Goal: Information Seeking & Learning: Compare options

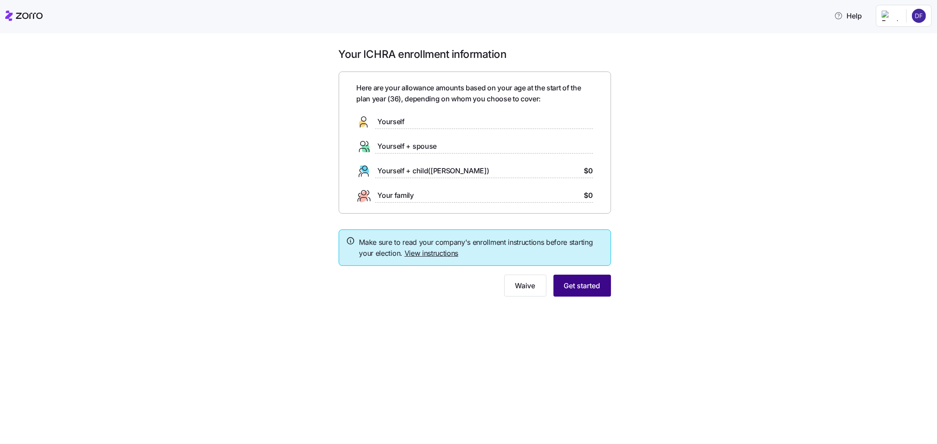
click at [583, 290] on span "Get started" at bounding box center [582, 286] width 36 height 11
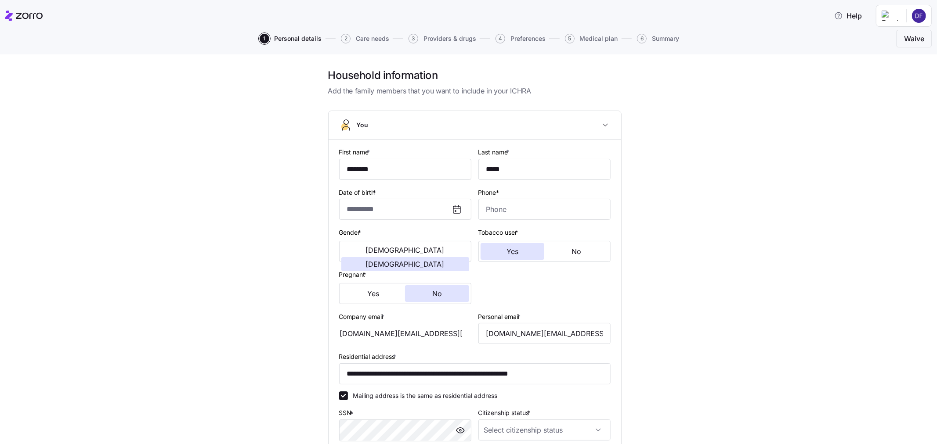
type input "**********"
type input "[PHONE_NUMBER]"
type input "[DEMOGRAPHIC_DATA] citizen"
type input "Single"
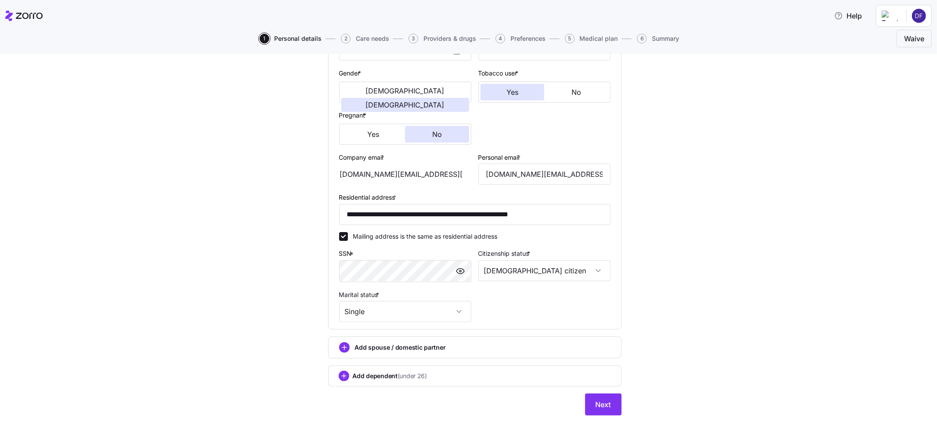
scroll to position [163, 0]
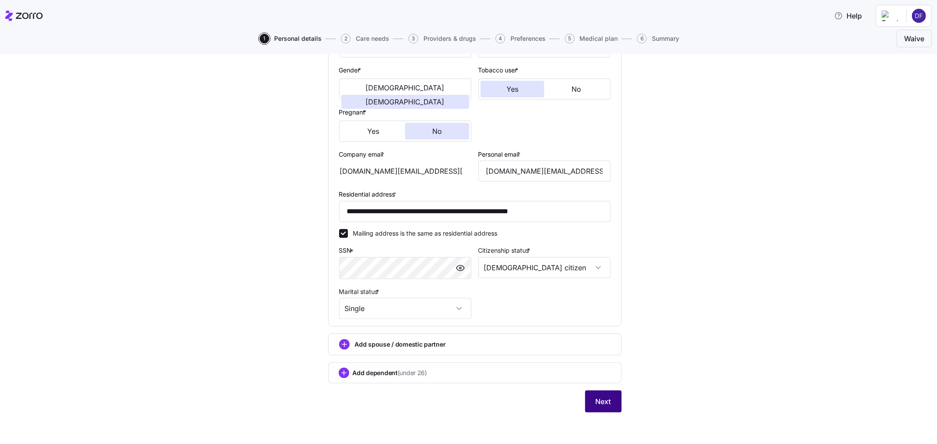
click at [596, 397] on span "Next" at bounding box center [603, 402] width 15 height 11
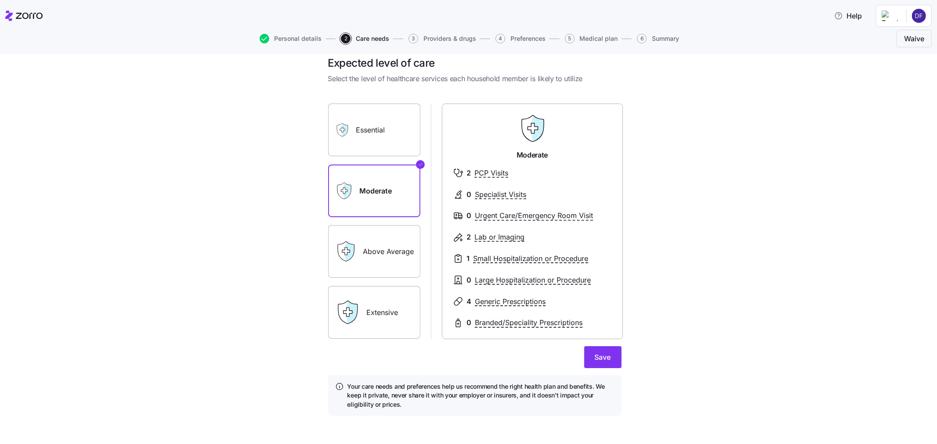
scroll to position [15, 0]
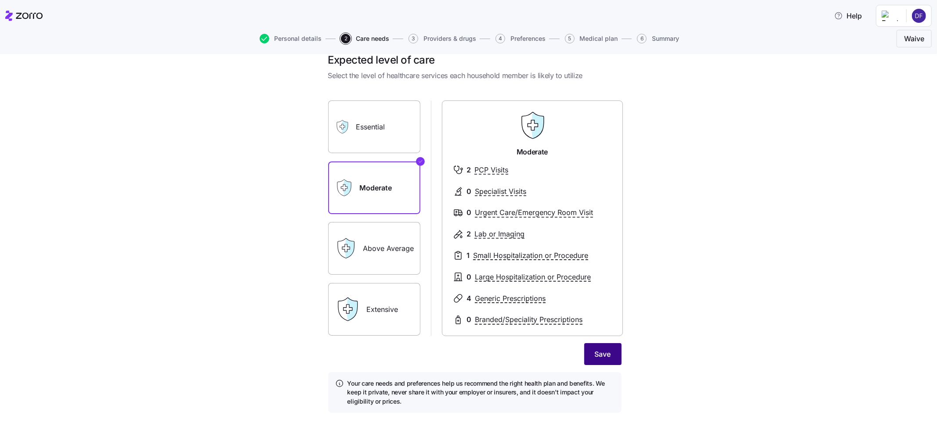
click at [595, 352] on span "Save" at bounding box center [603, 354] width 16 height 11
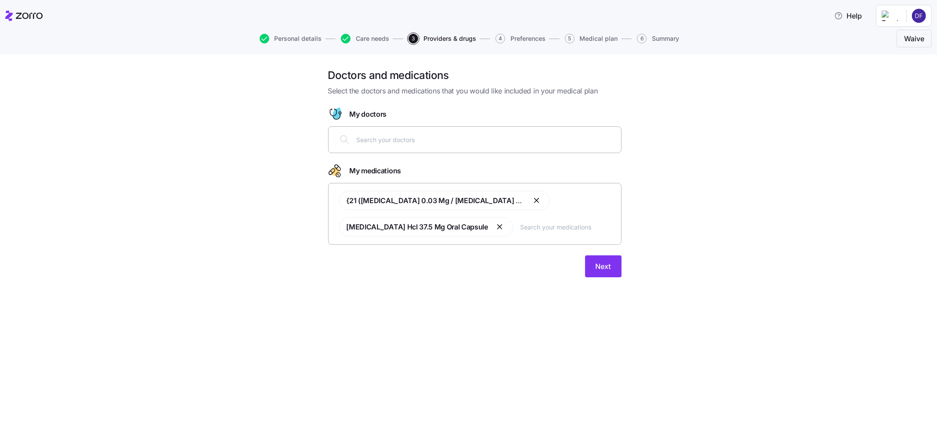
click at [369, 143] on input "text" at bounding box center [486, 140] width 259 height 10
type input "[PERSON_NAME]"
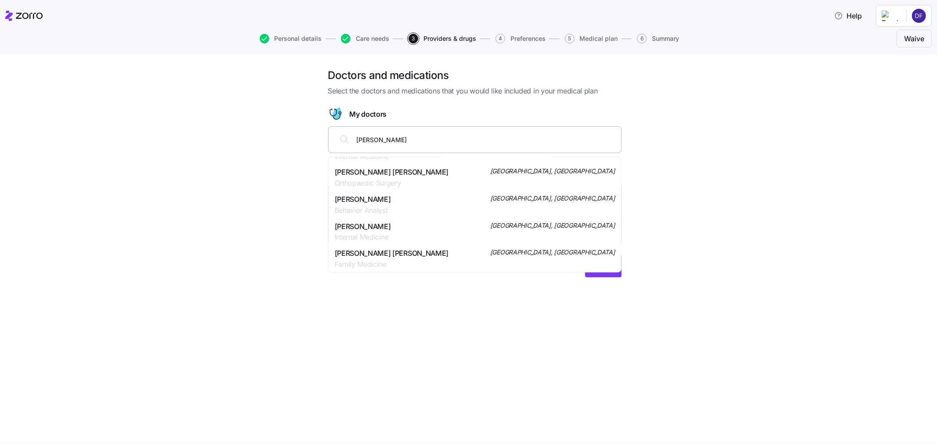
scroll to position [98, 0]
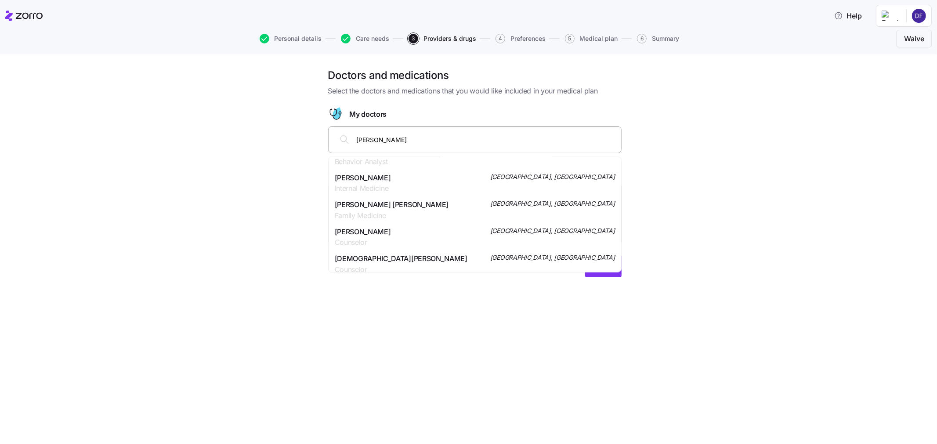
click at [349, 210] on span "Family Medicine" at bounding box center [392, 215] width 114 height 11
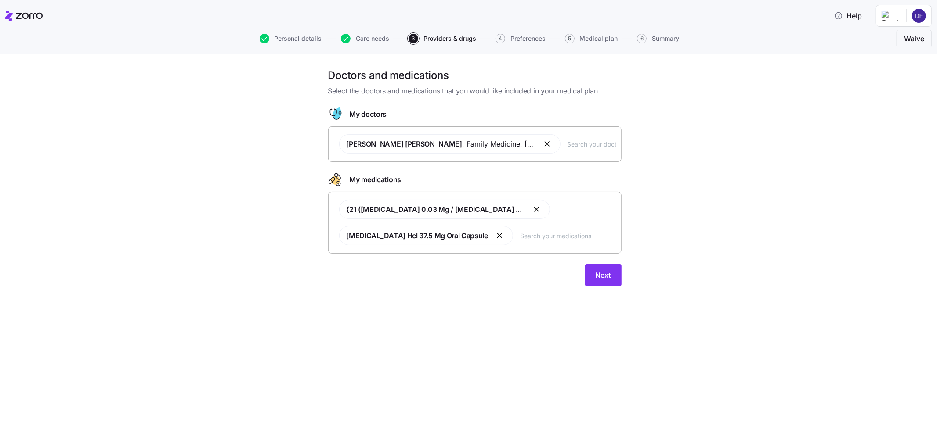
click at [573, 140] on input "text" at bounding box center [591, 144] width 48 height 10
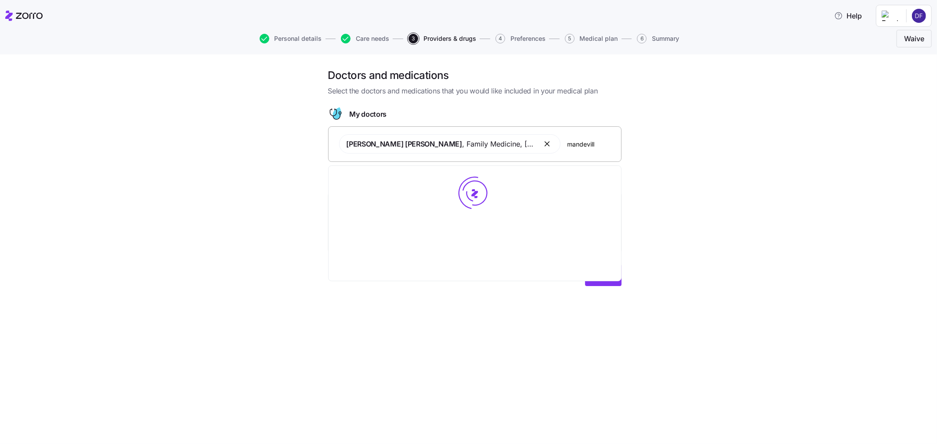
type input "mandeville"
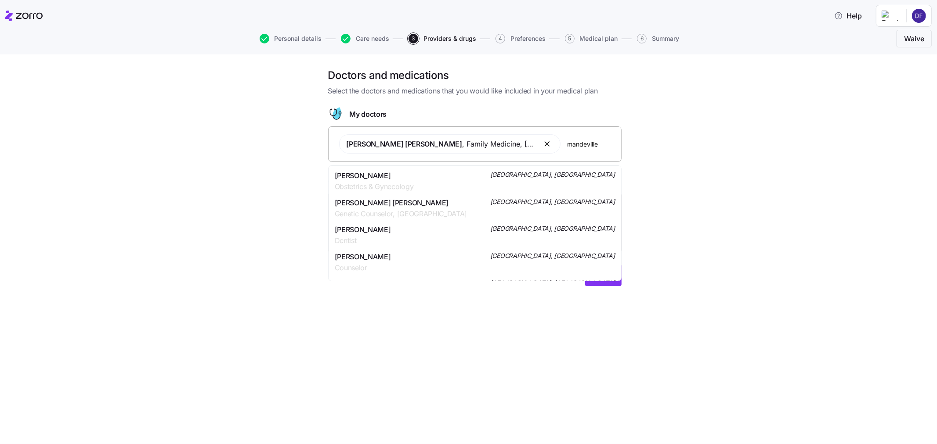
click at [438, 179] on div "[PERSON_NAME] Obstetrics & Gynecology [GEOGRAPHIC_DATA], [GEOGRAPHIC_DATA]" at bounding box center [475, 181] width 280 height 22
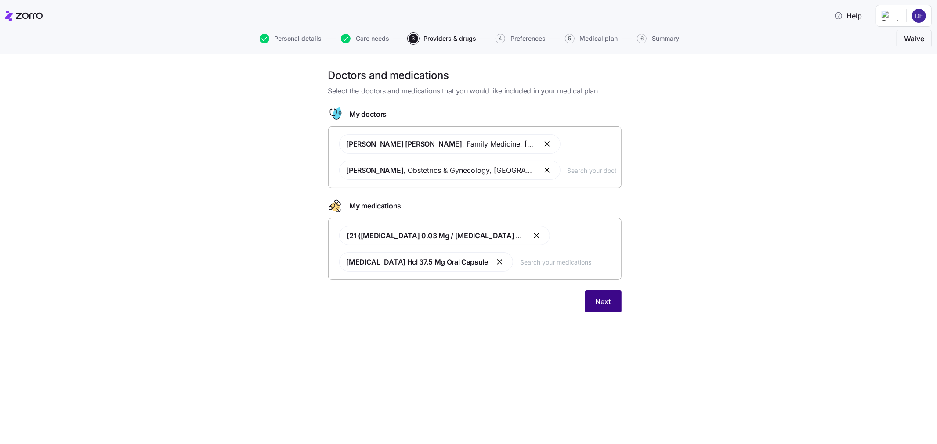
click at [593, 301] on button "Next" at bounding box center [603, 302] width 36 height 22
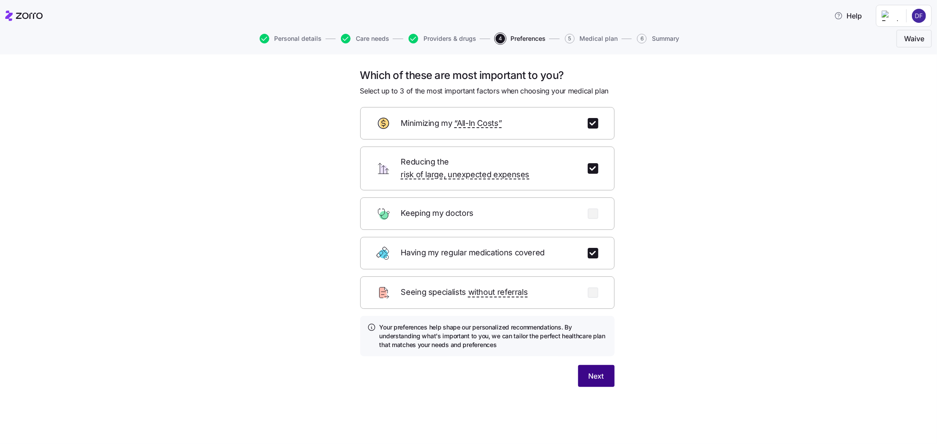
click at [599, 371] on span "Next" at bounding box center [596, 376] width 15 height 11
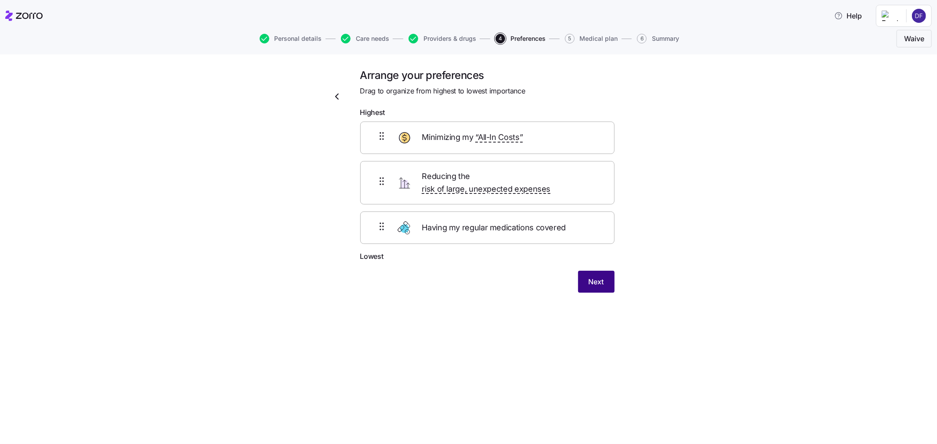
click at [597, 277] on span "Next" at bounding box center [596, 282] width 15 height 11
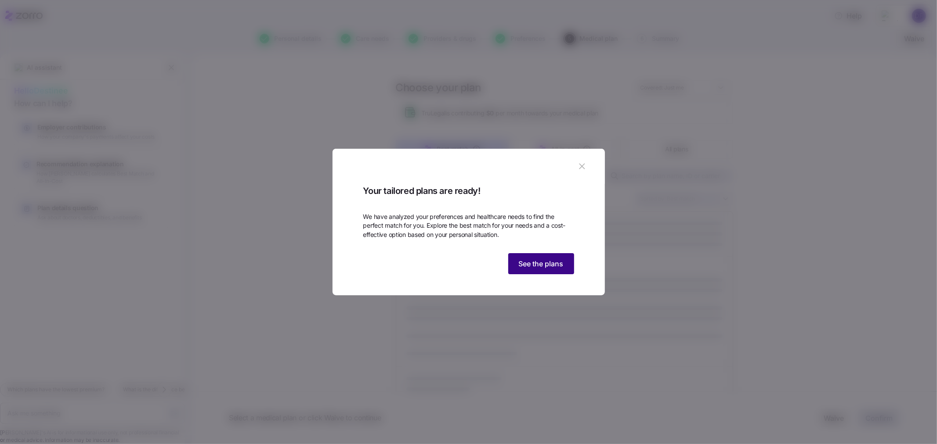
click at [545, 269] on span "See the plans" at bounding box center [541, 264] width 45 height 11
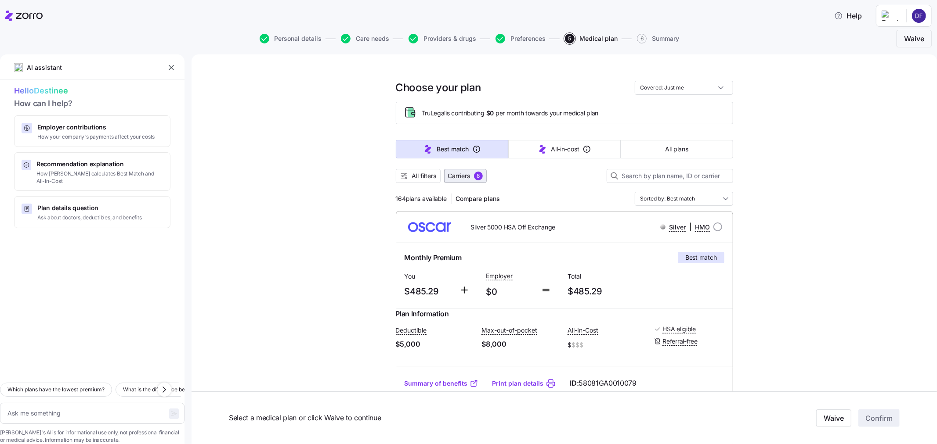
click at [462, 179] on span "Carriers" at bounding box center [459, 176] width 22 height 9
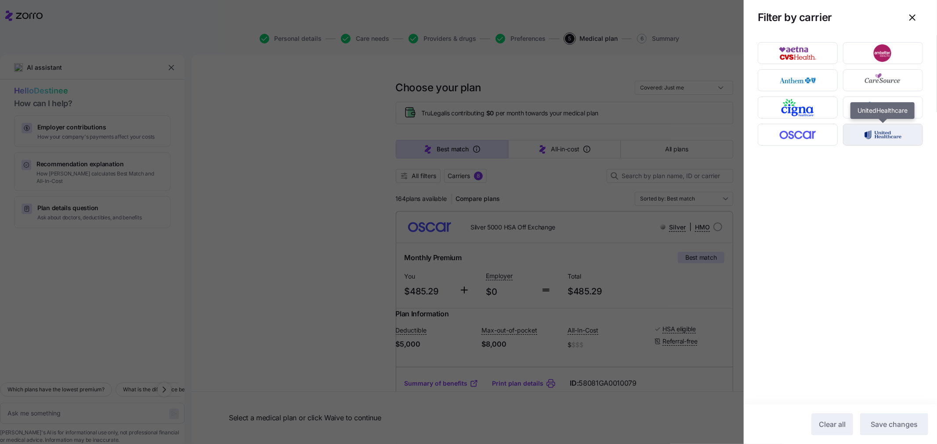
click at [869, 141] on img "button" at bounding box center [883, 135] width 65 height 18
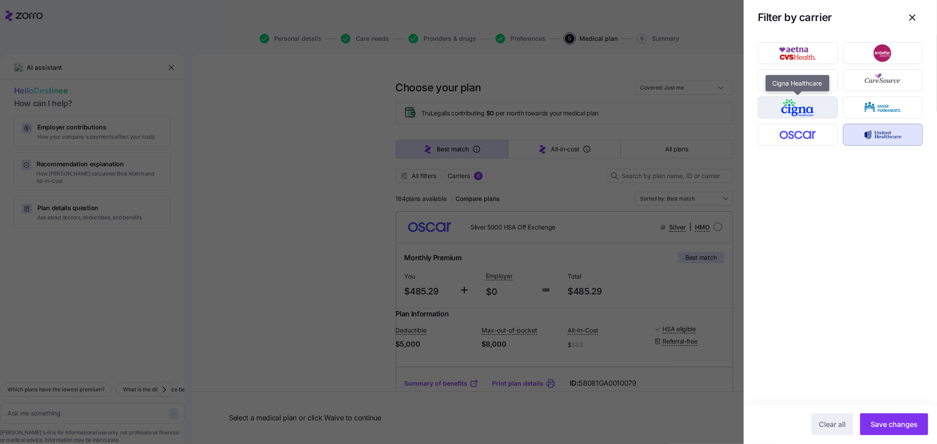
click at [811, 114] on img "button" at bounding box center [798, 108] width 65 height 18
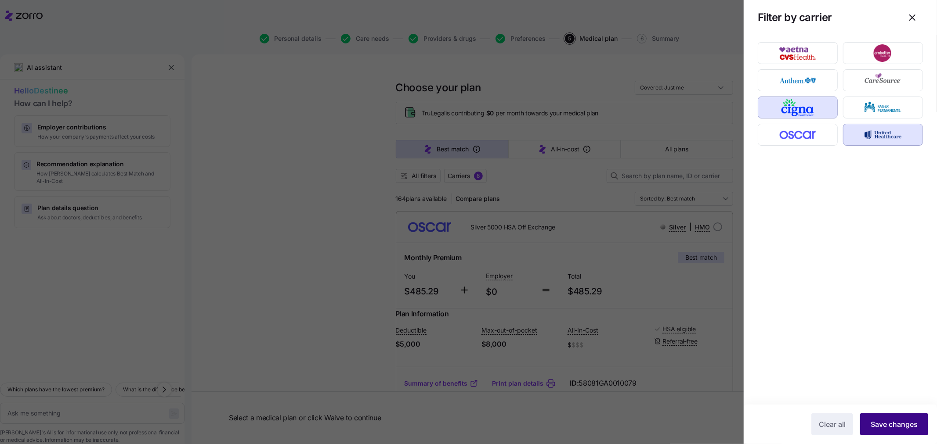
click at [894, 430] on button "Save changes" at bounding box center [894, 425] width 68 height 22
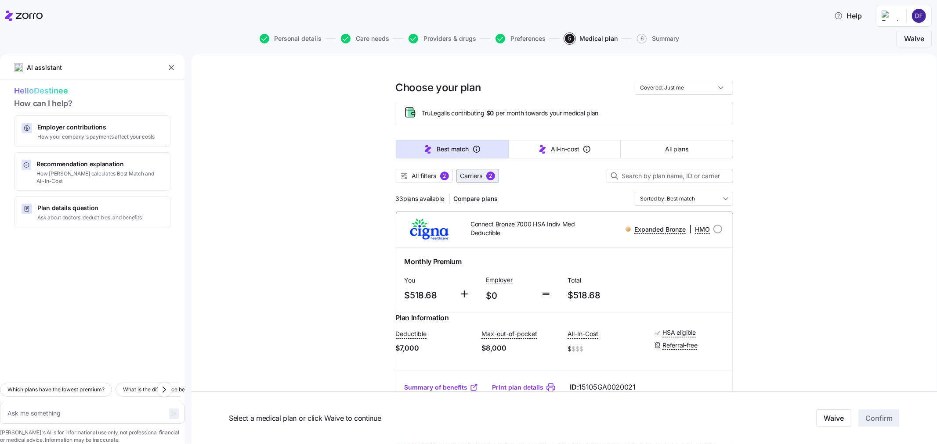
click at [470, 179] on span "Carriers" at bounding box center [471, 176] width 22 height 9
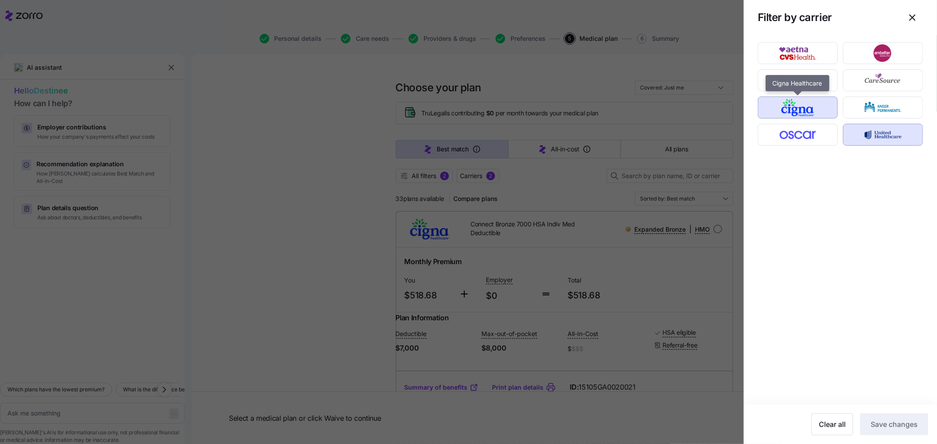
click at [797, 115] on img "button" at bounding box center [798, 108] width 65 height 18
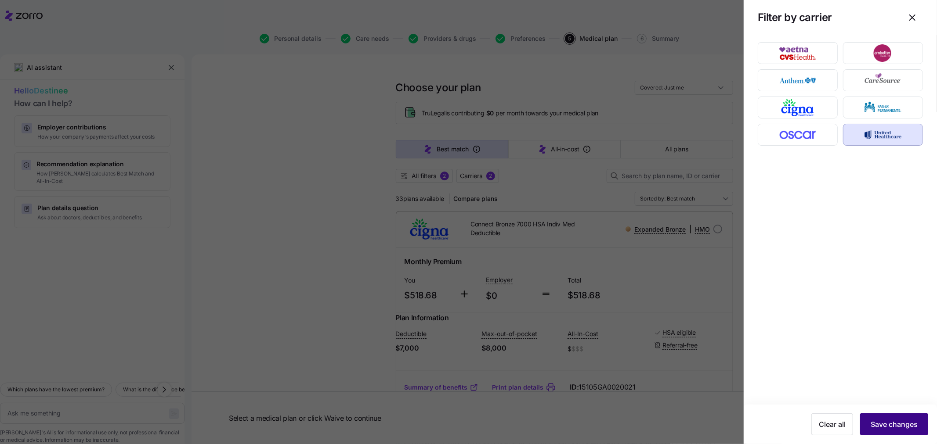
click at [882, 420] on span "Save changes" at bounding box center [894, 424] width 47 height 11
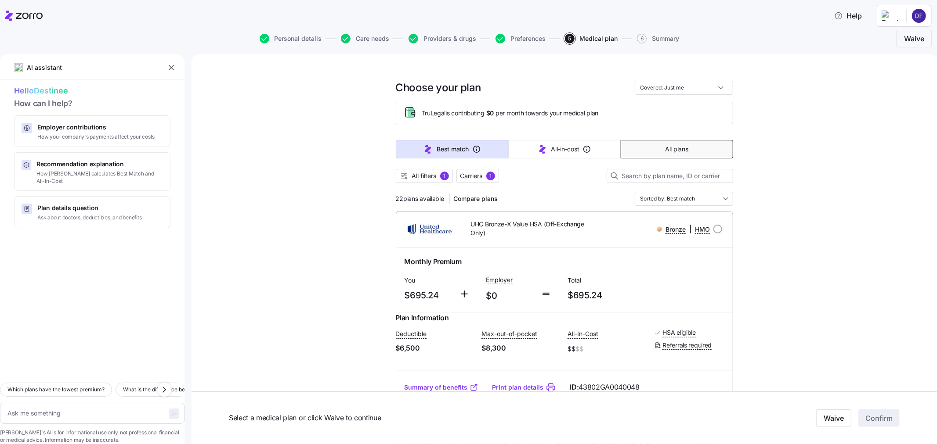
click at [669, 152] on span "All plans" at bounding box center [676, 149] width 23 height 9
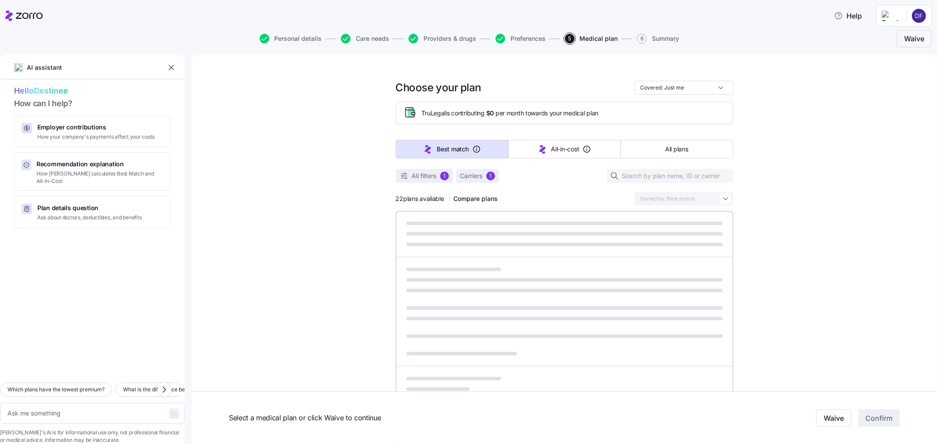
type textarea "x"
type input "Sorted by: Premium"
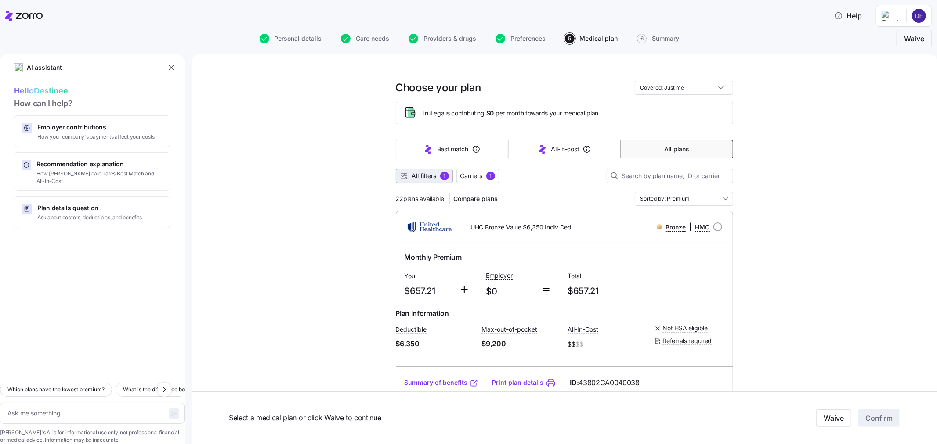
click at [433, 183] on button "All filters 1" at bounding box center [424, 176] width 57 height 14
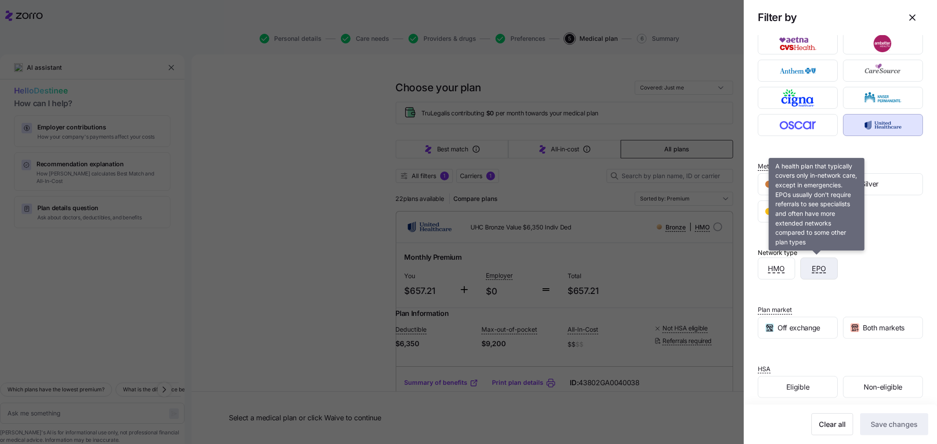
scroll to position [29, 0]
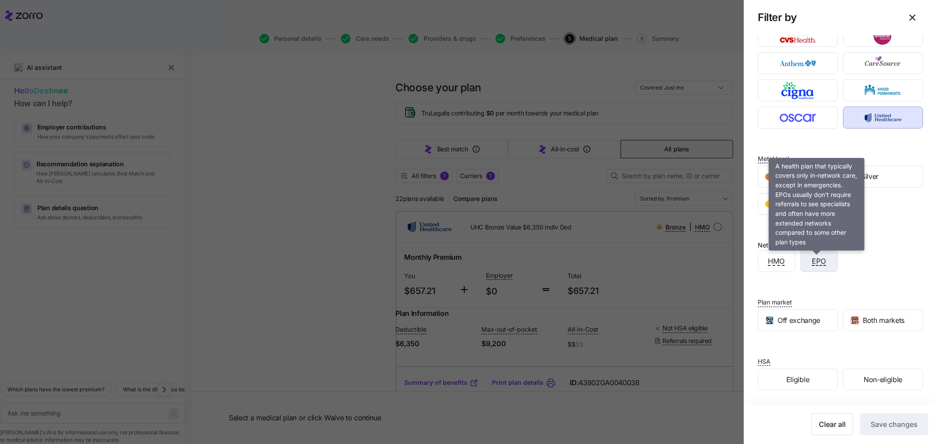
click at [812, 258] on span "EPO" at bounding box center [819, 261] width 14 height 11
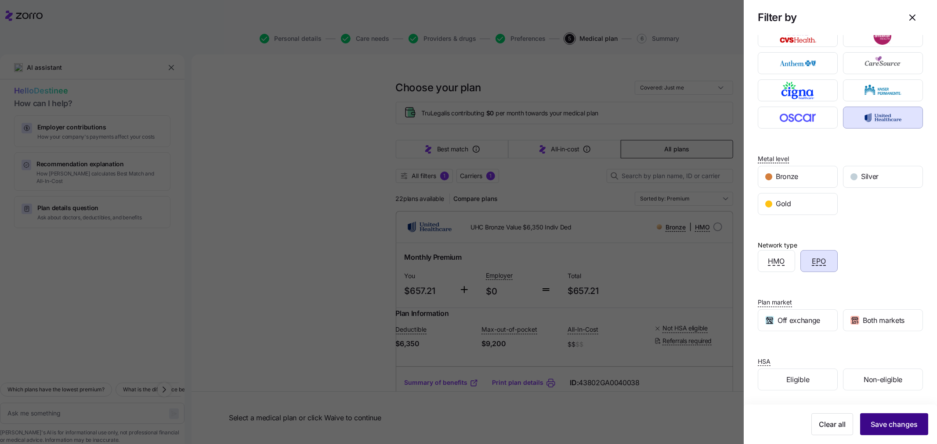
click at [873, 423] on span "Save changes" at bounding box center [894, 424] width 47 height 11
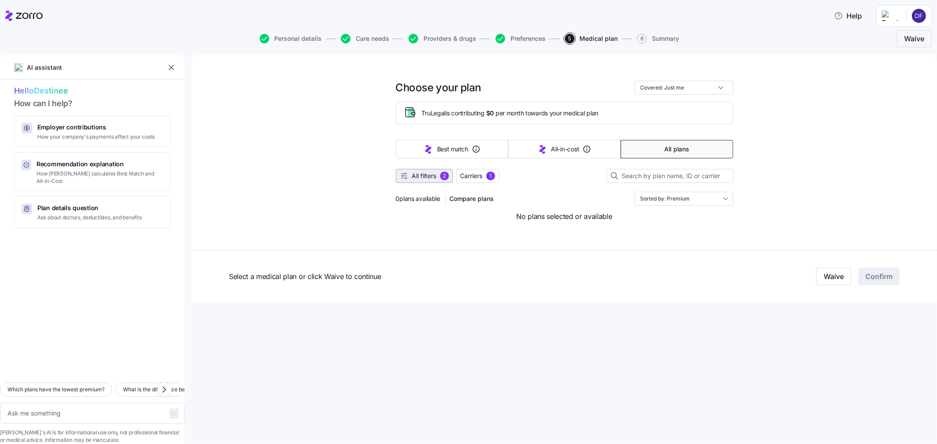
click at [439, 178] on span "All filters 2" at bounding box center [424, 176] width 49 height 9
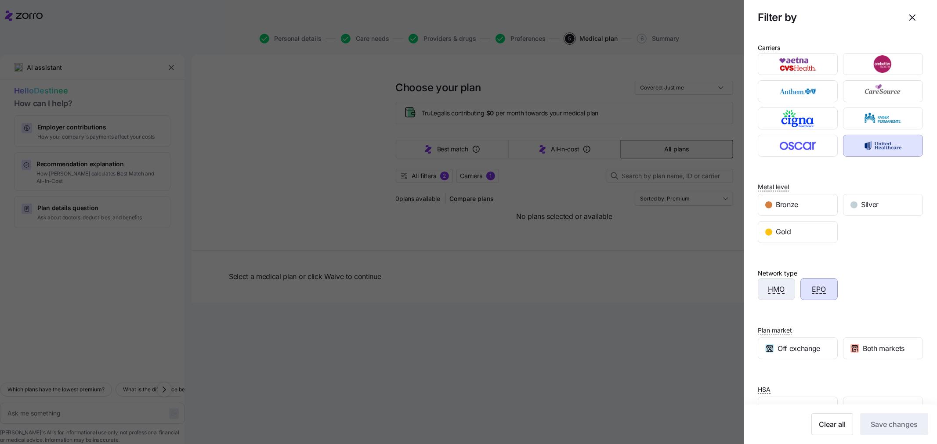
click at [769, 290] on span "HMO" at bounding box center [776, 289] width 17 height 11
click at [878, 420] on span "Save changes" at bounding box center [894, 424] width 47 height 11
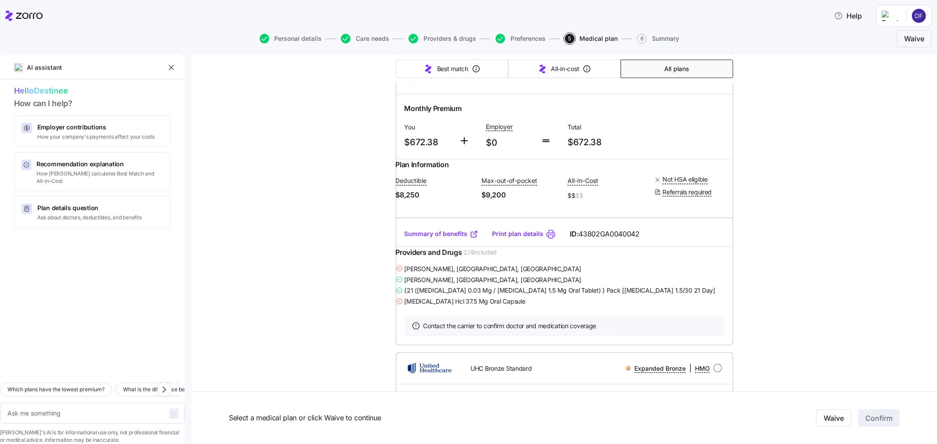
scroll to position [488, 0]
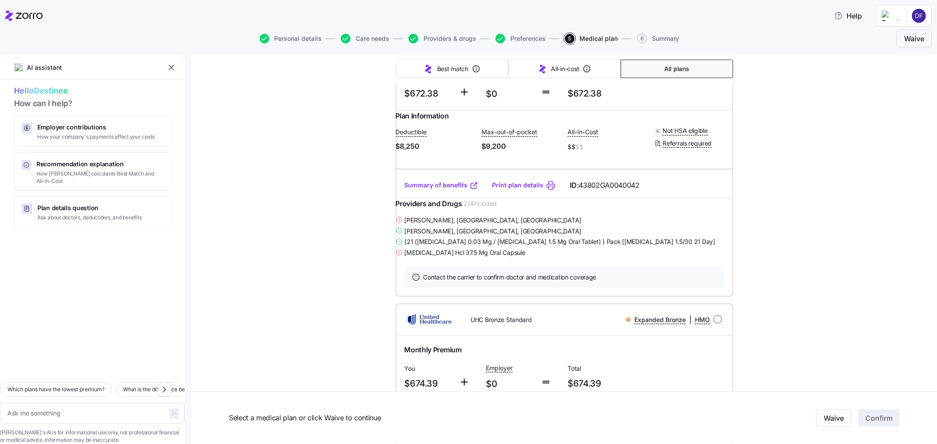
click at [444, 190] on link "Summary of benefits" at bounding box center [442, 185] width 74 height 9
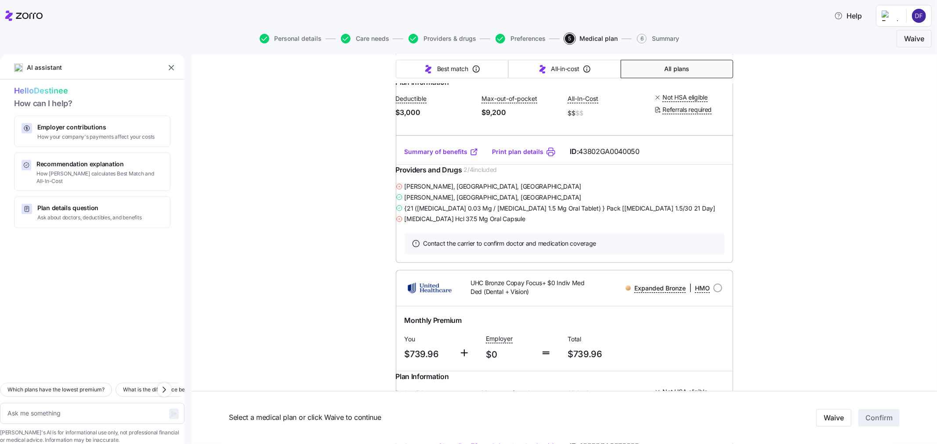
scroll to position [2040, 0]
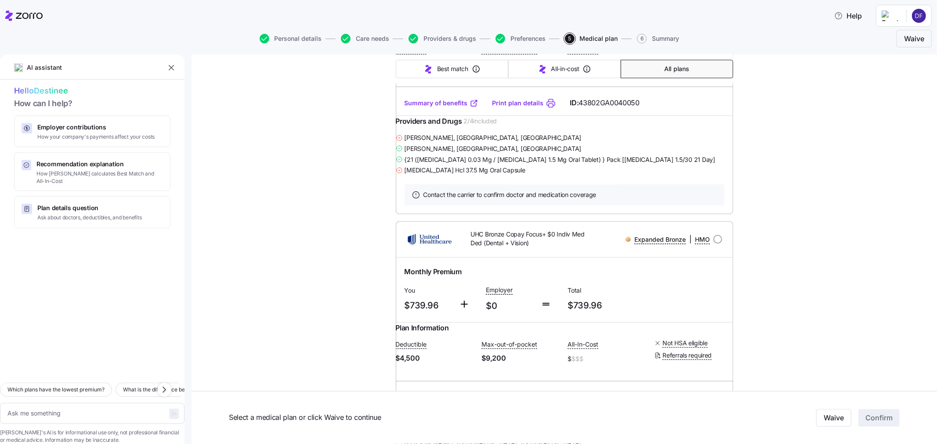
click at [437, 108] on link "Summary of benefits" at bounding box center [442, 103] width 74 height 9
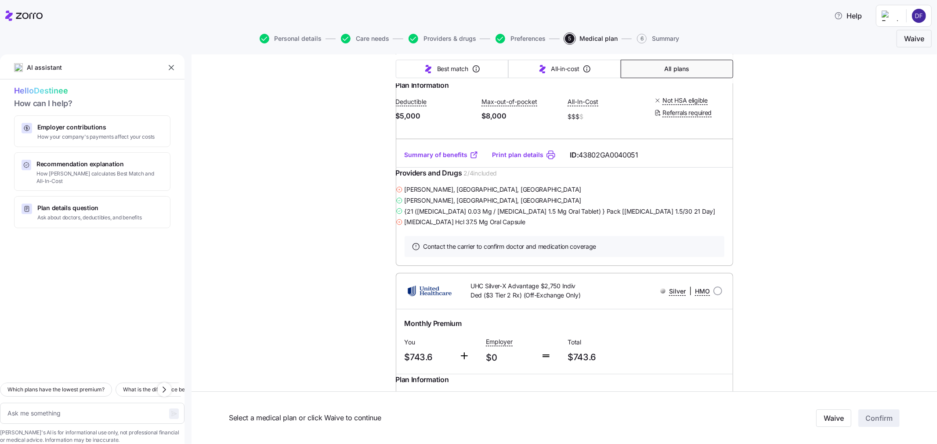
scroll to position [2625, 0]
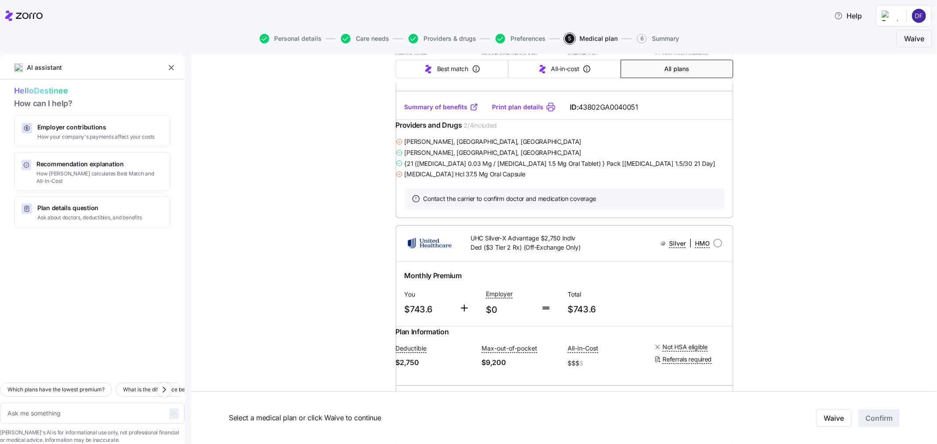
click at [422, 112] on link "Summary of benefits" at bounding box center [442, 107] width 74 height 9
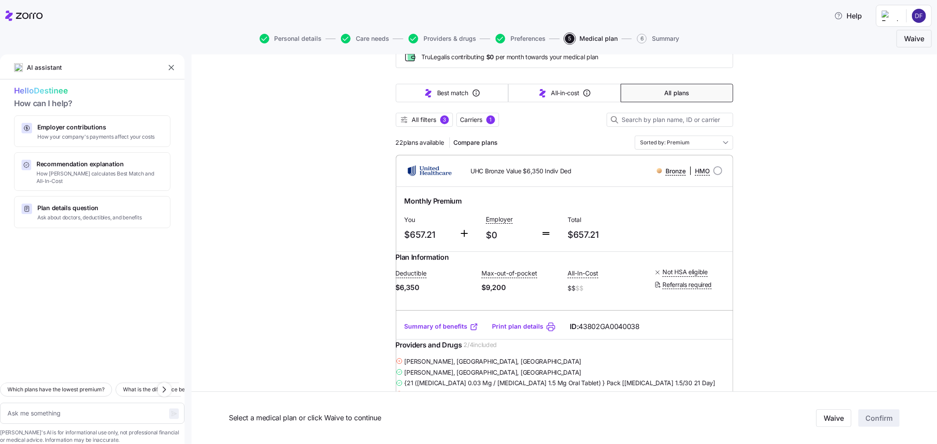
scroll to position [39, 0]
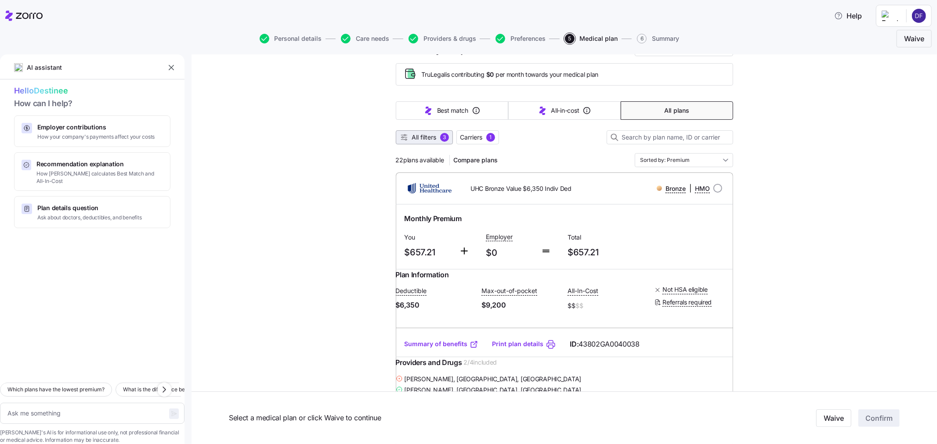
click at [420, 134] on span "All filters" at bounding box center [424, 137] width 25 height 9
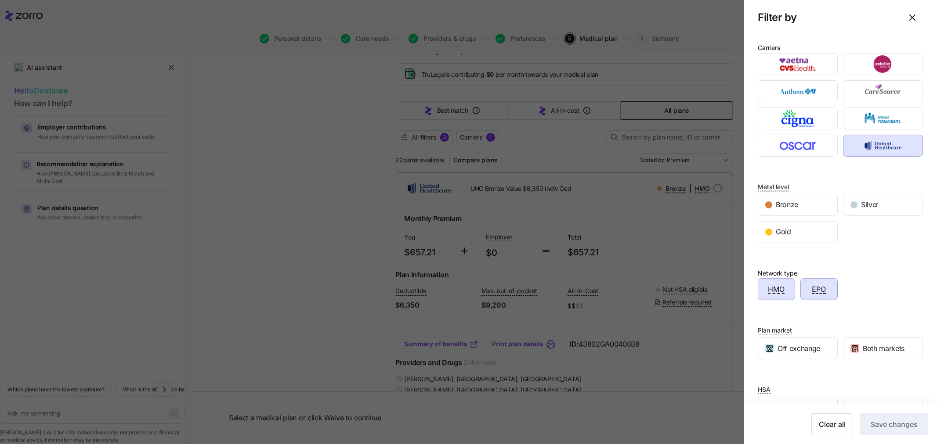
click at [786, 279] on div "HMO" at bounding box center [776, 289] width 36 height 21
click at [894, 426] on span "Save changes" at bounding box center [894, 424] width 47 height 11
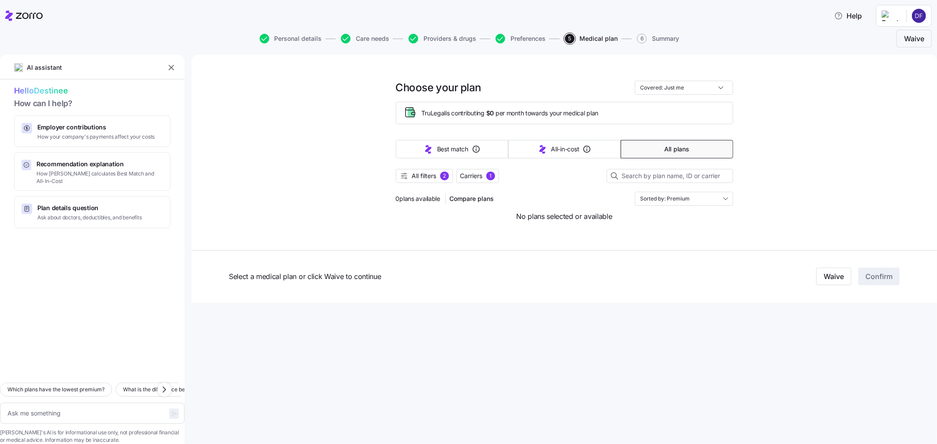
scroll to position [0, 0]
click at [443, 180] on div "2" at bounding box center [444, 176] width 9 height 9
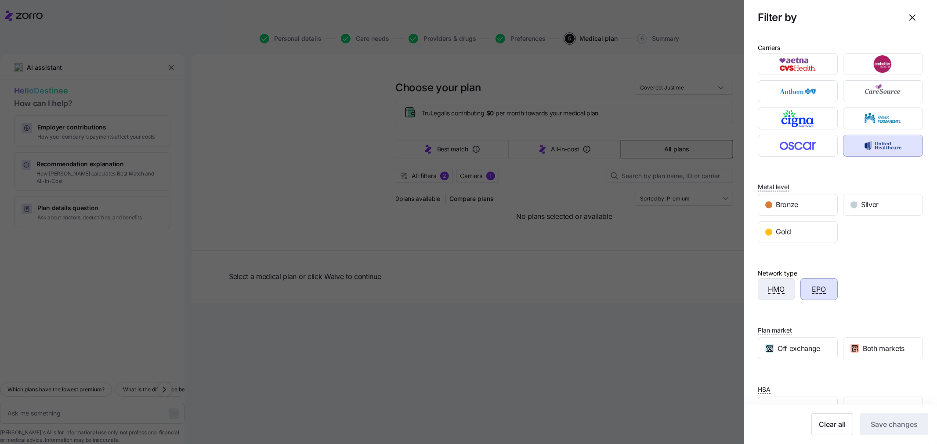
click at [787, 289] on div "HMO" at bounding box center [776, 289] width 36 height 21
click at [814, 294] on span "EPO" at bounding box center [819, 289] width 14 height 11
click at [782, 296] on div "HMO" at bounding box center [776, 289] width 36 height 21
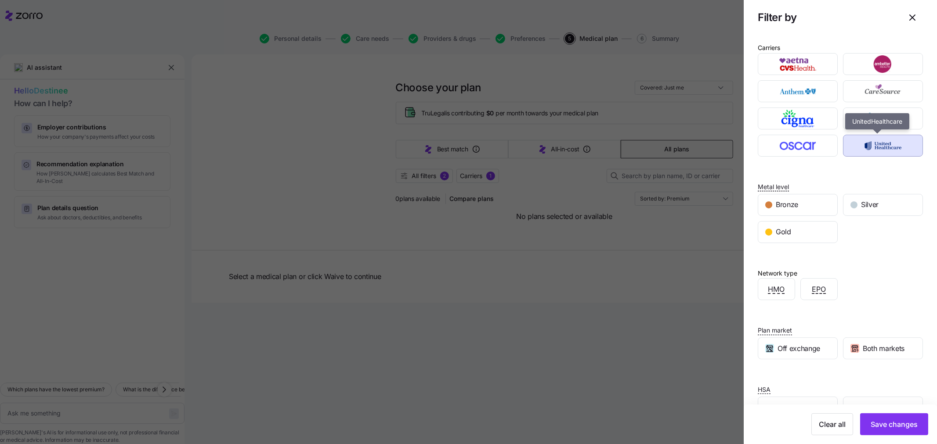
click at [873, 154] on img "button" at bounding box center [883, 146] width 65 height 18
click at [812, 289] on span "EPO" at bounding box center [819, 289] width 14 height 11
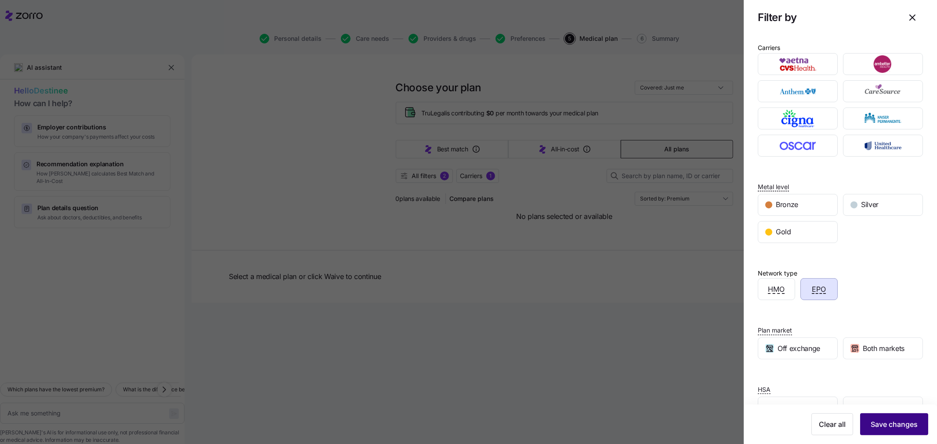
click at [873, 424] on span "Save changes" at bounding box center [894, 424] width 47 height 11
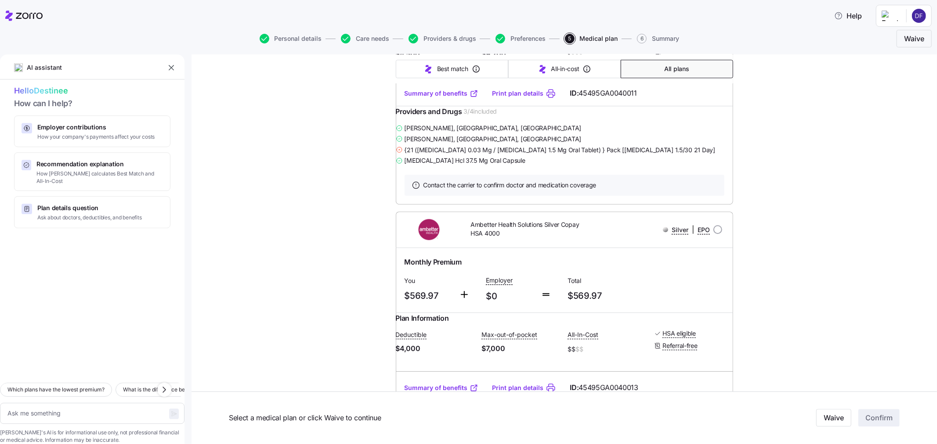
scroll to position [2001, 0]
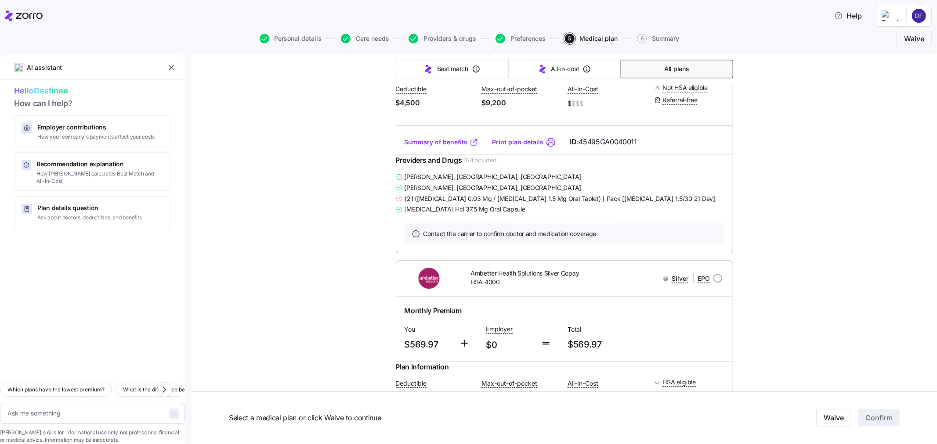
click at [444, 147] on link "Summary of benefits" at bounding box center [442, 142] width 74 height 9
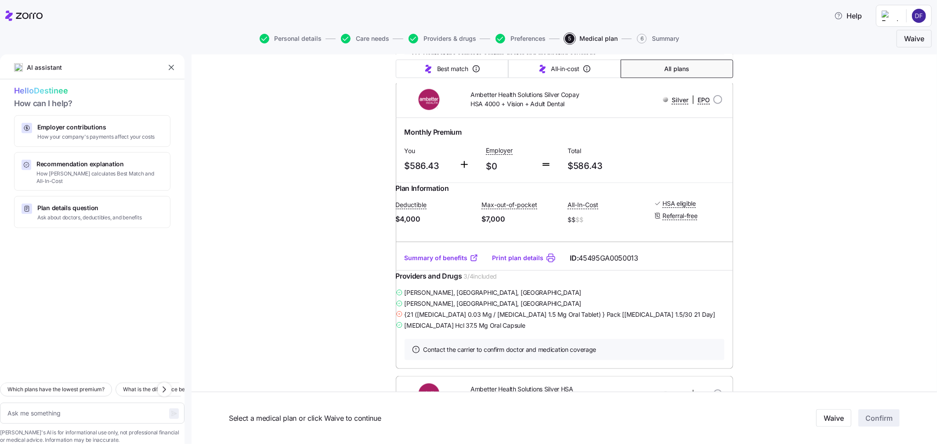
scroll to position [3660, 0]
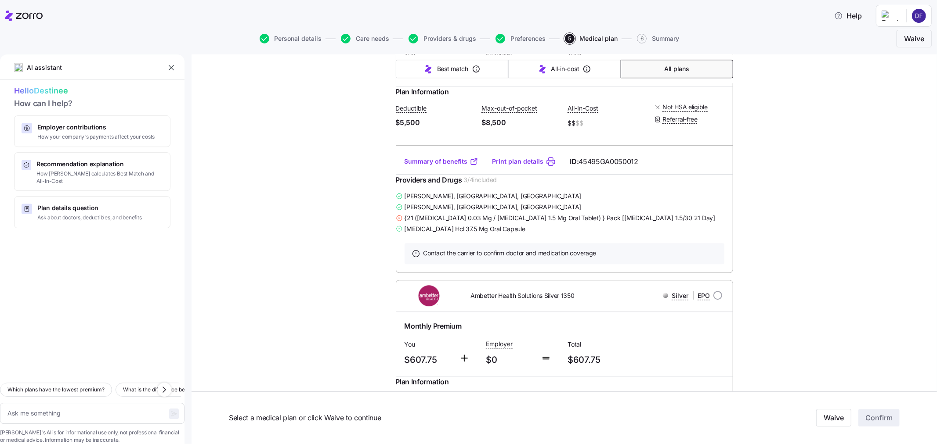
scroll to position [4929, 0]
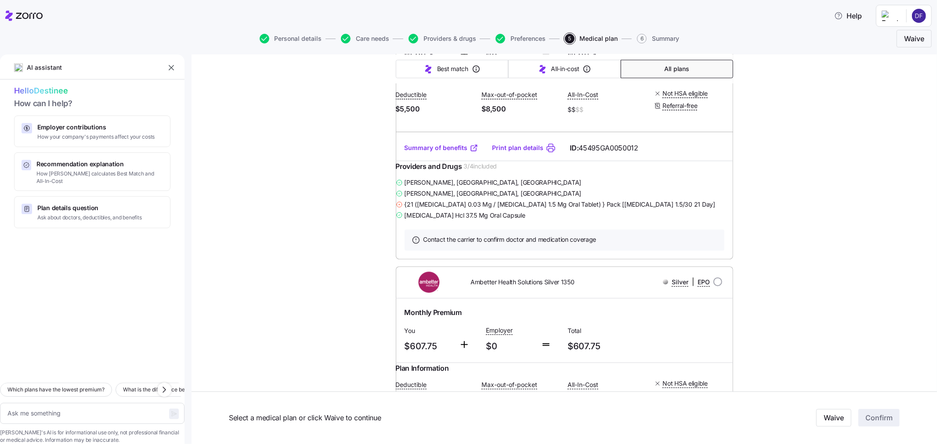
drag, startPoint x: 424, startPoint y: 264, endPoint x: 411, endPoint y: 260, distance: 13.6
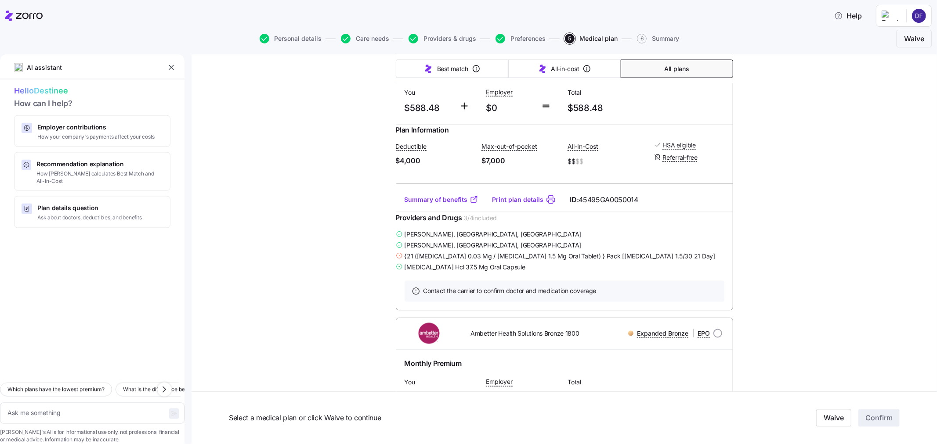
scroll to position [3953, 0]
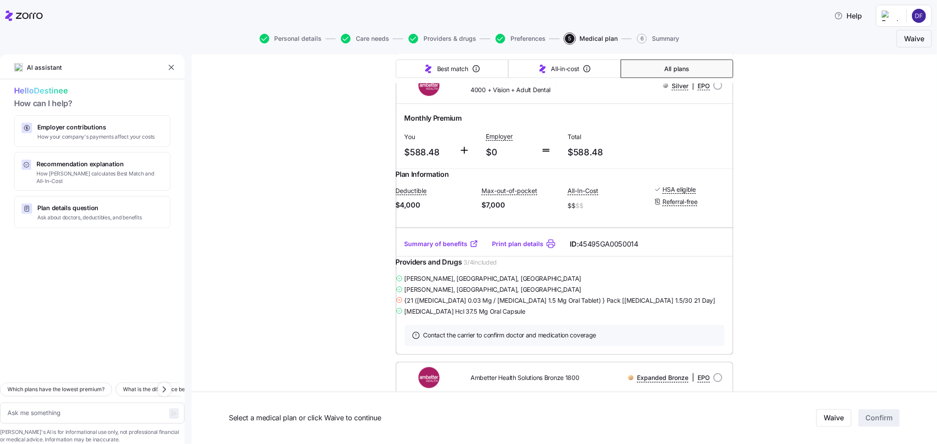
click at [656, 71] on button "All plans" at bounding box center [677, 69] width 112 height 18
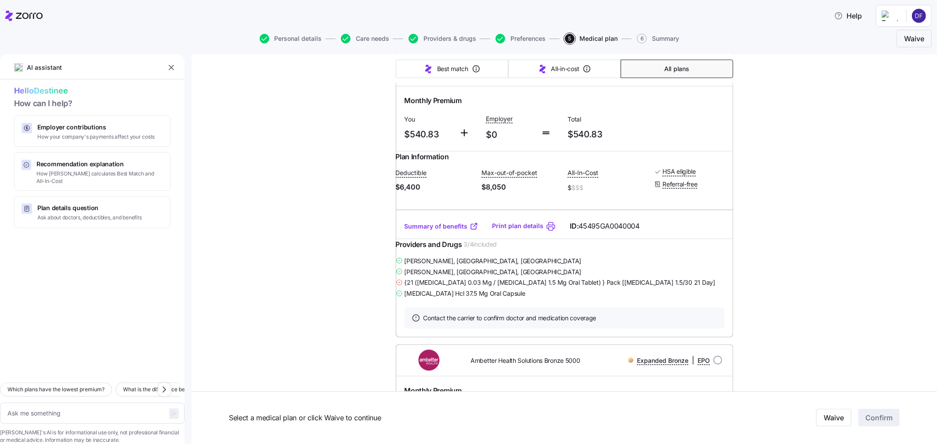
scroll to position [0, 0]
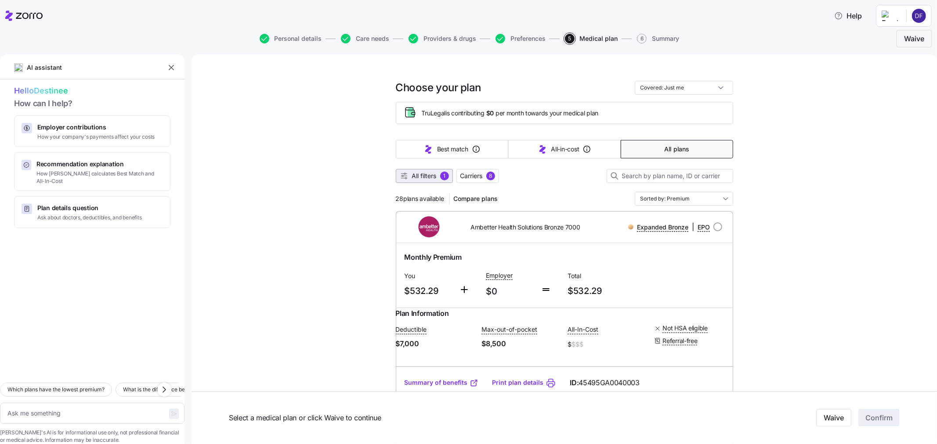
click at [419, 176] on span "All filters" at bounding box center [424, 176] width 25 height 9
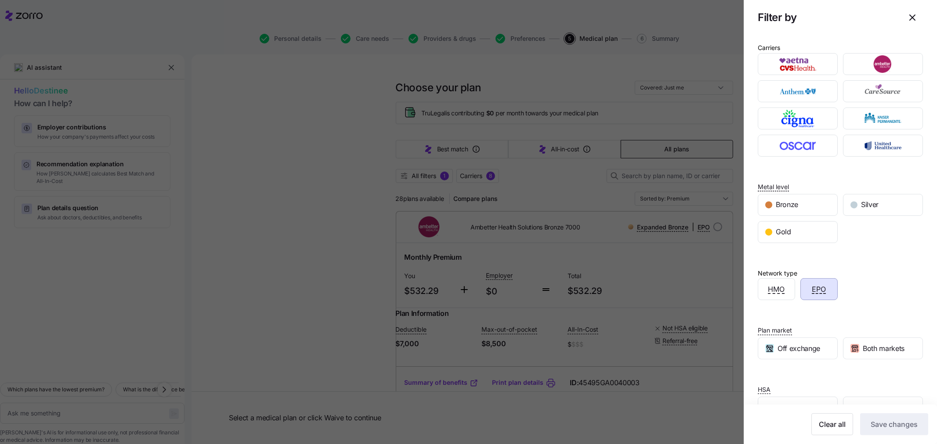
drag, startPoint x: 822, startPoint y: 425, endPoint x: 821, endPoint y: 411, distance: 14.1
click at [822, 425] on span "Clear all" at bounding box center [832, 424] width 27 height 11
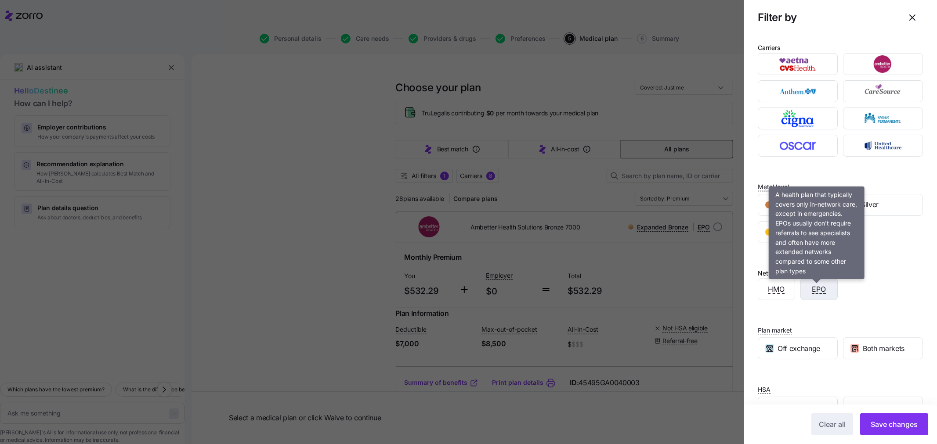
click at [815, 288] on span "EPO" at bounding box center [819, 289] width 14 height 11
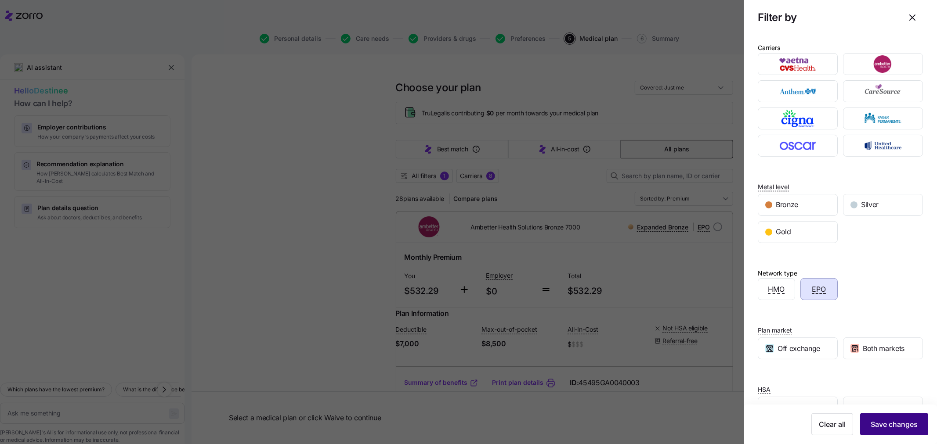
click at [871, 424] on span "Save changes" at bounding box center [894, 424] width 47 height 11
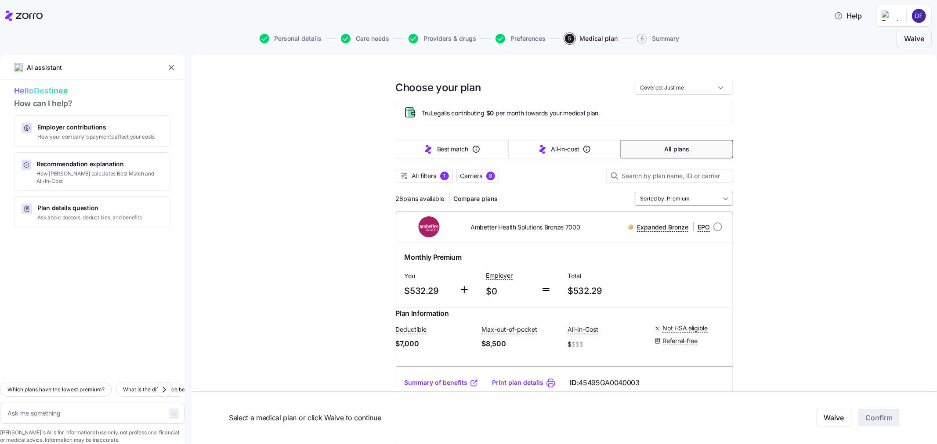
click at [675, 199] on input "Sorted by: Premium" at bounding box center [684, 199] width 98 height 14
drag, startPoint x: 416, startPoint y: 174, endPoint x: 437, endPoint y: 173, distance: 21.1
click at [416, 175] on span "All filters" at bounding box center [424, 176] width 25 height 9
click at [475, 174] on div at bounding box center [468, 222] width 937 height 444
click at [472, 178] on span "Carriers" at bounding box center [471, 176] width 22 height 9
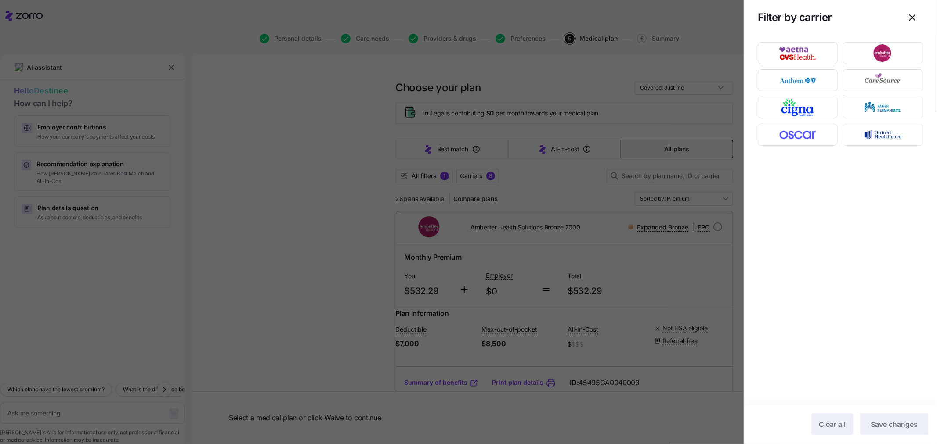
click at [389, 185] on div at bounding box center [468, 222] width 937 height 444
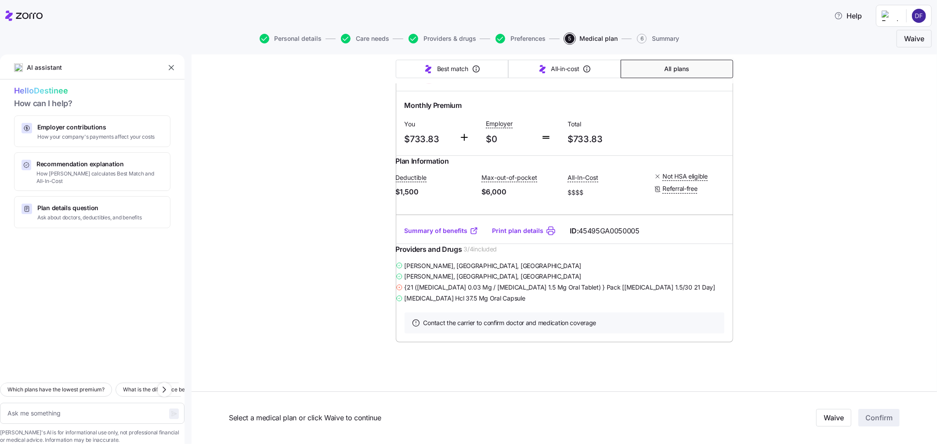
scroll to position [8806, 0]
click at [422, 227] on link "Summary of benefits" at bounding box center [442, 231] width 74 height 9
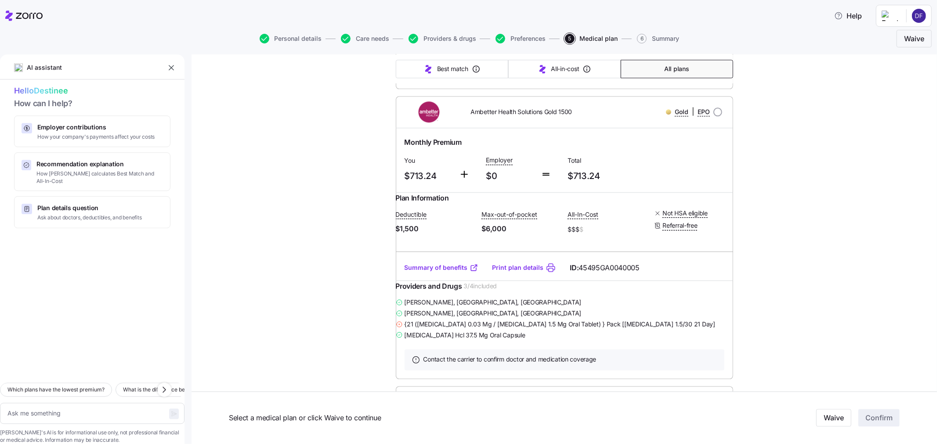
scroll to position [7489, 0]
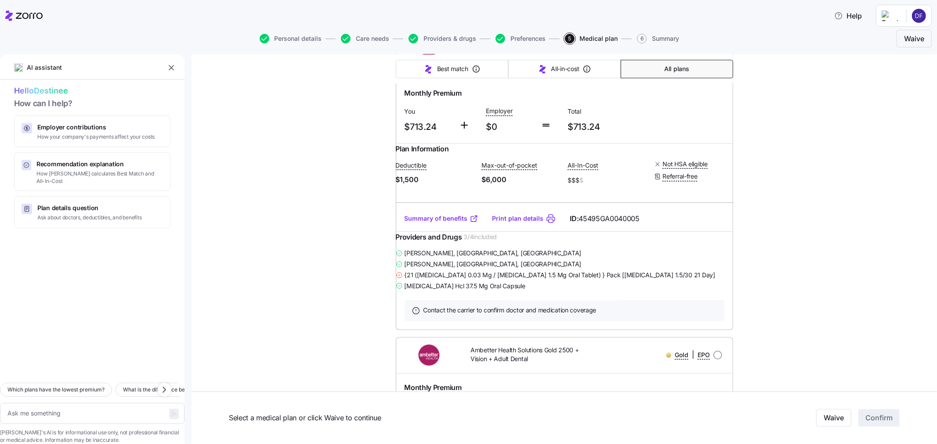
type textarea "x"
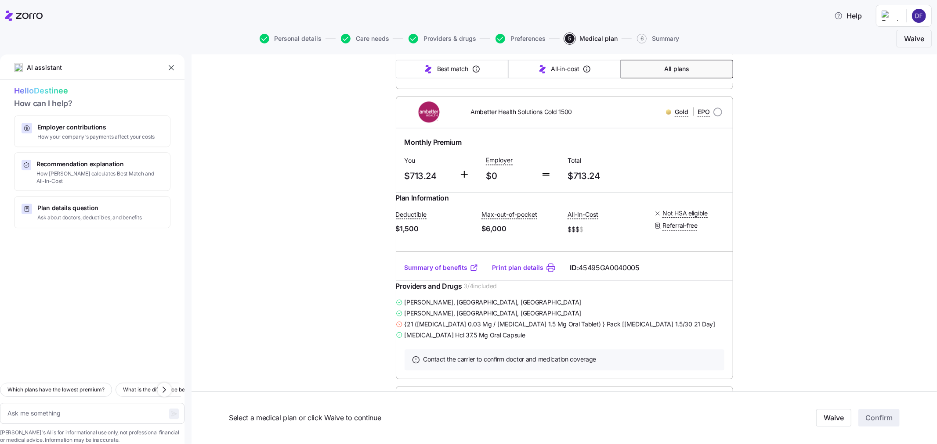
radio input "true"
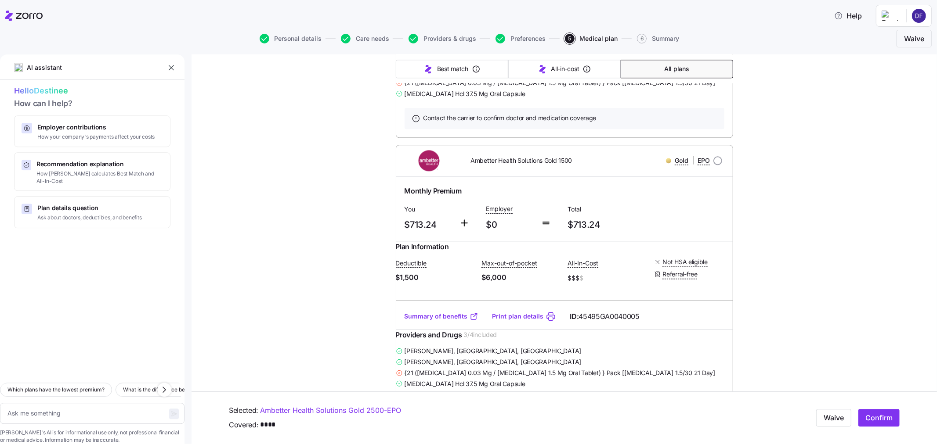
scroll to position [7489, 0]
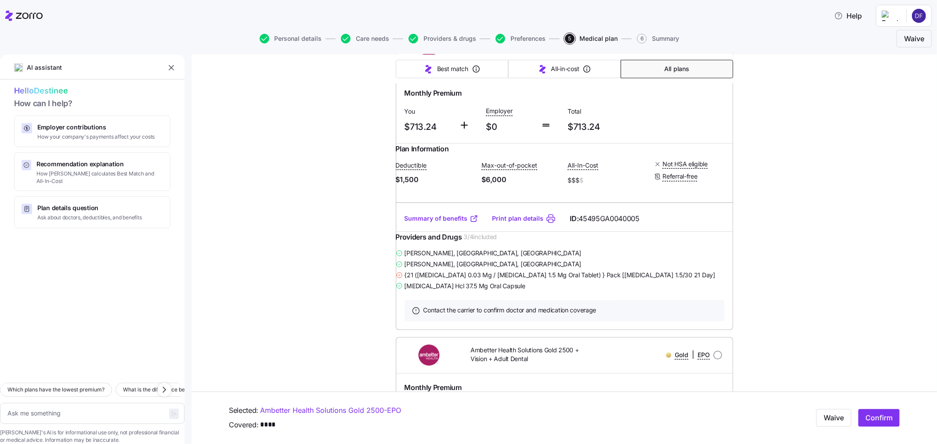
type textarea "x"
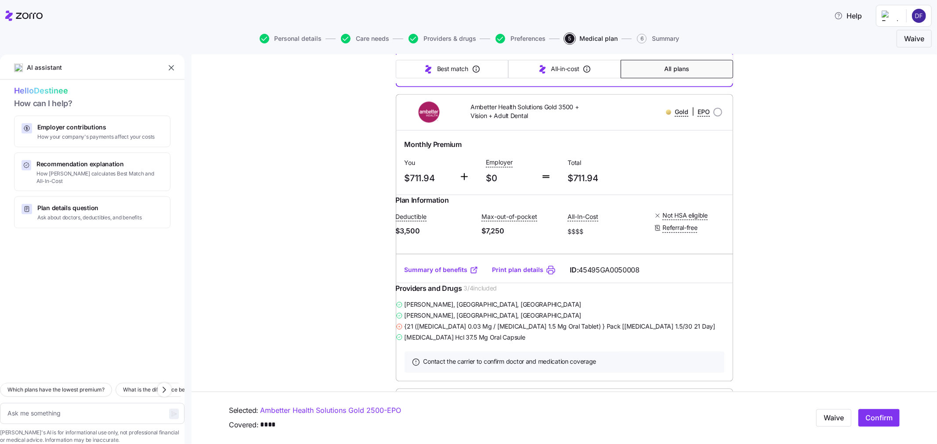
radio input "true"
type textarea "x"
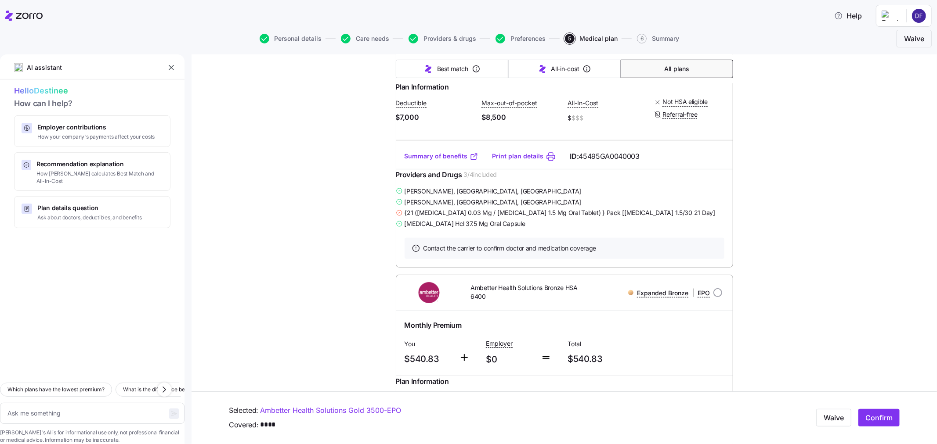
scroll to position [439, 0]
